Goal: Task Accomplishment & Management: Manage account settings

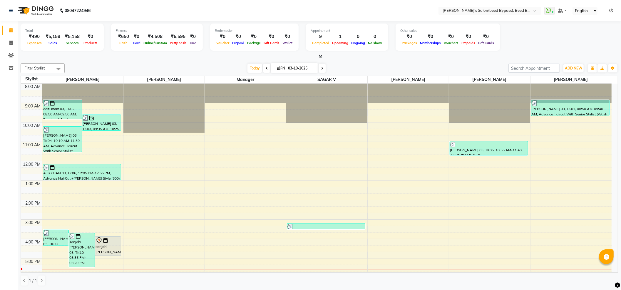
click at [107, 57] on div at bounding box center [320, 57] width 598 height 6
click at [582, 34] on div "Total ₹490 Expenses ₹5,158 Sales ₹5,158 Services ₹0 Products Finance ₹650 Cash …" at bounding box center [320, 38] width 598 height 29
click at [613, 8] on link at bounding box center [612, 10] width 4 height 5
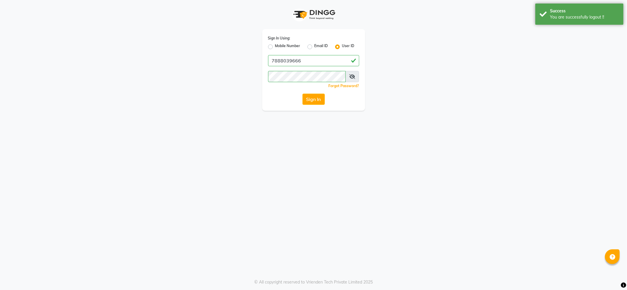
click at [320, 45] on label "Email ID" at bounding box center [322, 46] width 14 height 7
click at [318, 45] on input "Email ID" at bounding box center [317, 45] width 4 height 4
radio input "true"
radio input "false"
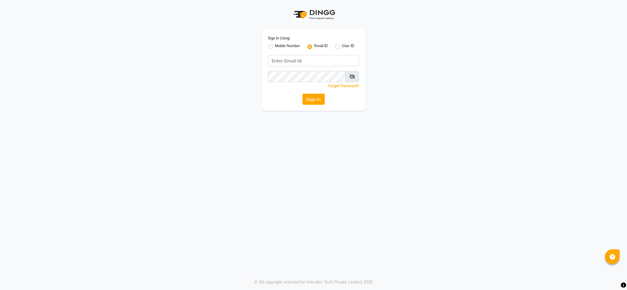
click at [289, 44] on label "Mobile Number" at bounding box center [287, 46] width 25 height 7
click at [279, 44] on input "Mobile Number" at bounding box center [277, 45] width 4 height 4
radio input "true"
radio input "false"
click at [307, 60] on input "Username" at bounding box center [323, 60] width 71 height 11
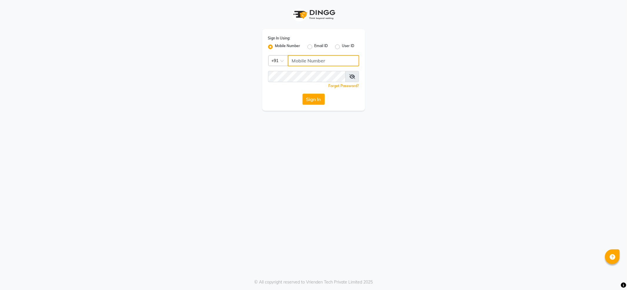
type input "7888059666"
click at [320, 99] on button "Sign In" at bounding box center [314, 99] width 22 height 11
